Goal: Information Seeking & Learning: Learn about a topic

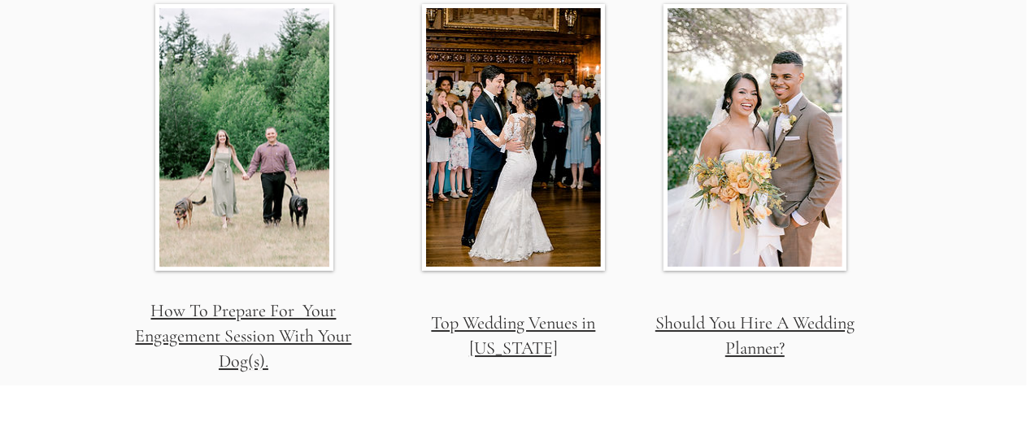
scroll to position [5663, 0]
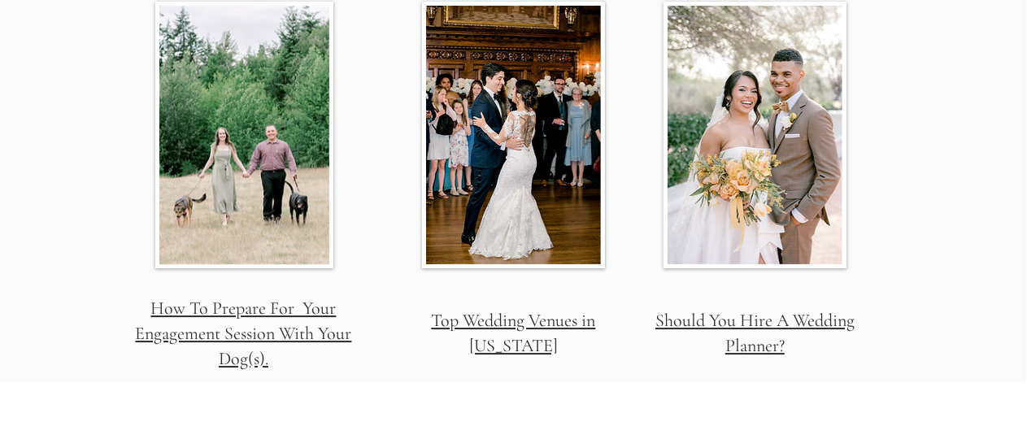
click at [481, 310] on link "Top Wedding Venues in [US_STATE]" at bounding box center [514, 333] width 164 height 46
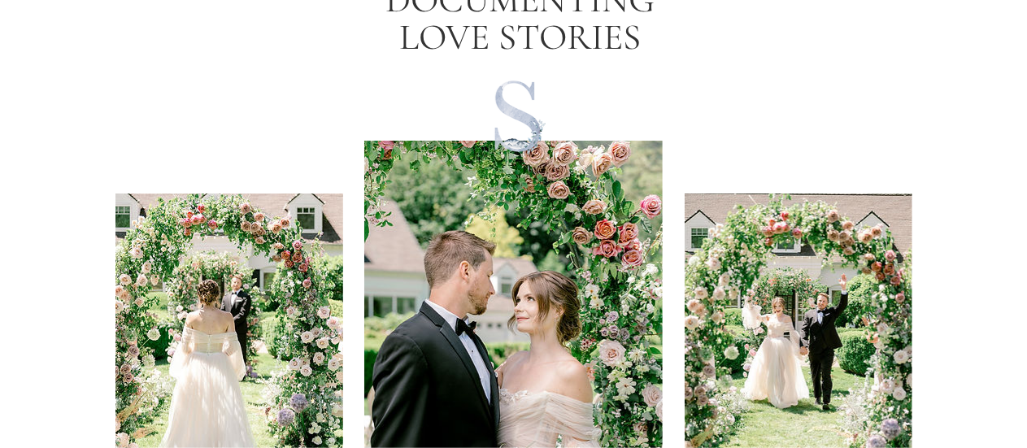
scroll to position [0, 0]
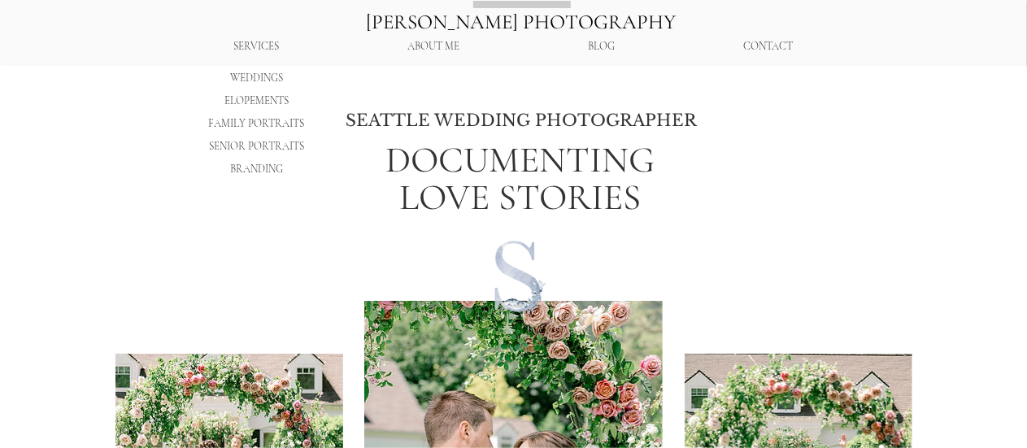
click at [287, 120] on p "FAMILY PORTRAITS" at bounding box center [256, 123] width 107 height 23
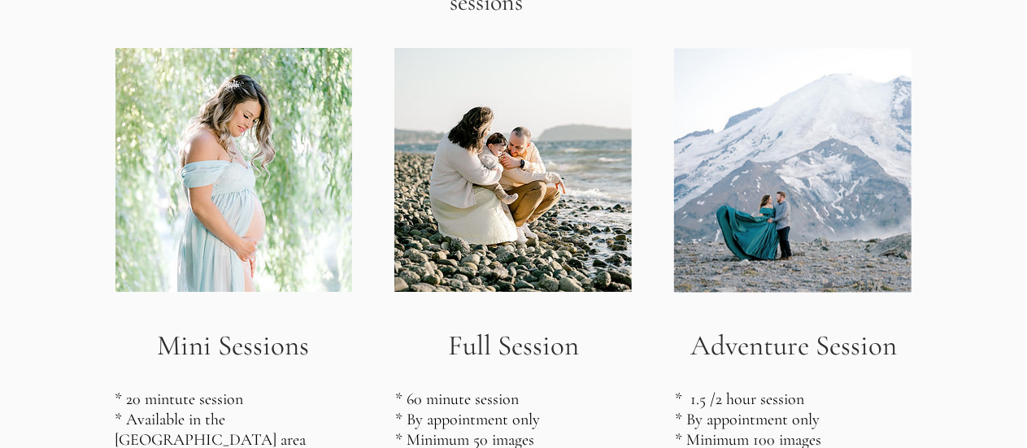
scroll to position [1697, 0]
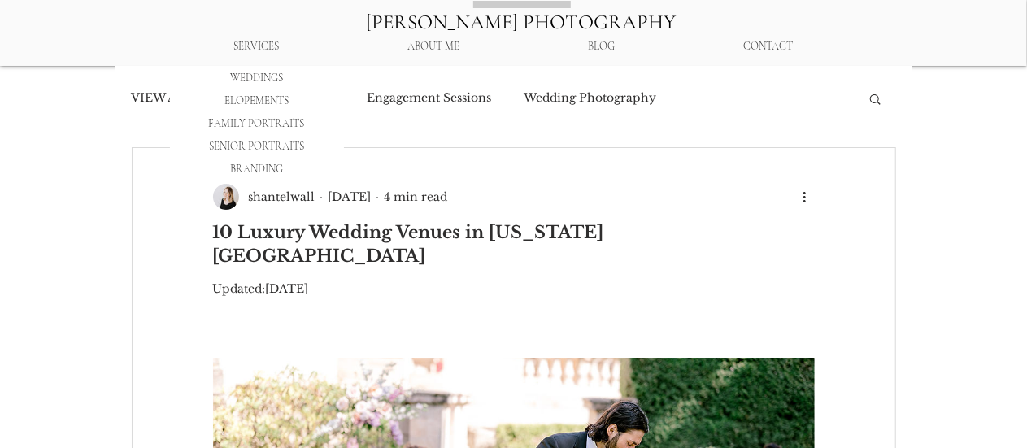
click at [272, 79] on p "WEDDINGS" at bounding box center [256, 78] width 63 height 23
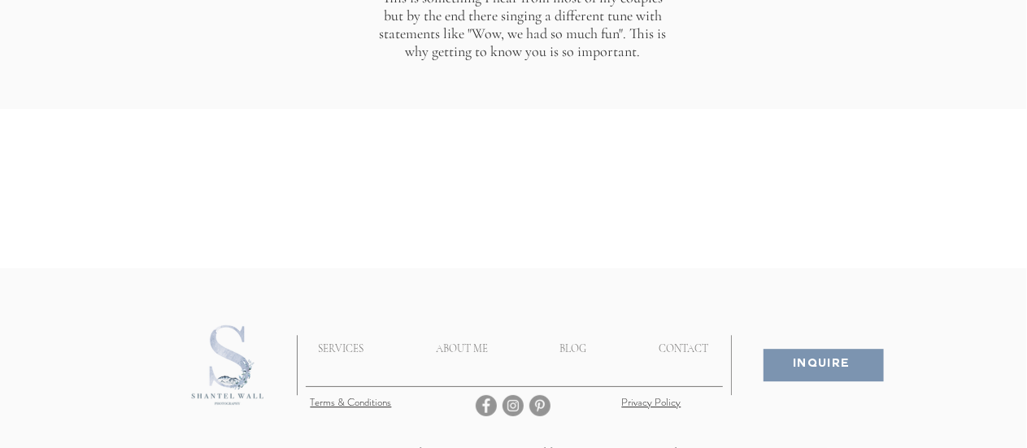
scroll to position [8427, 0]
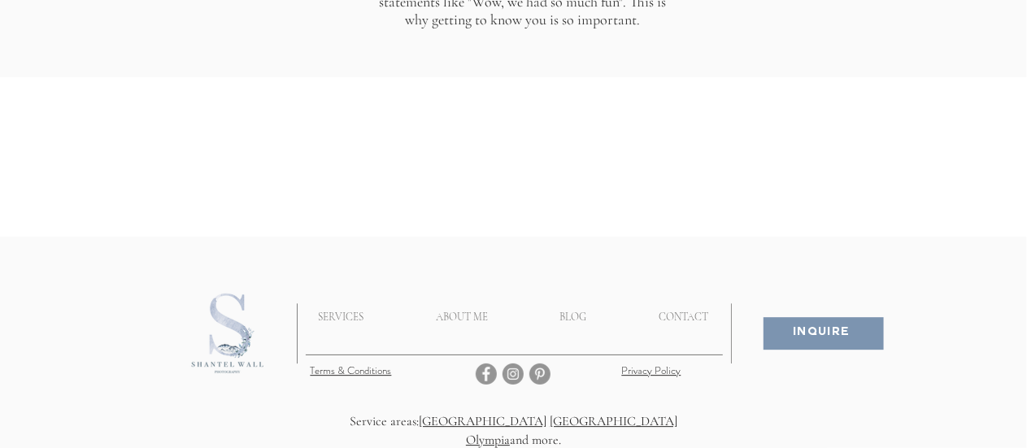
click at [514, 364] on img "Instagram" at bounding box center [513, 374] width 21 height 21
